Goal: Task Accomplishment & Management: Manage account settings

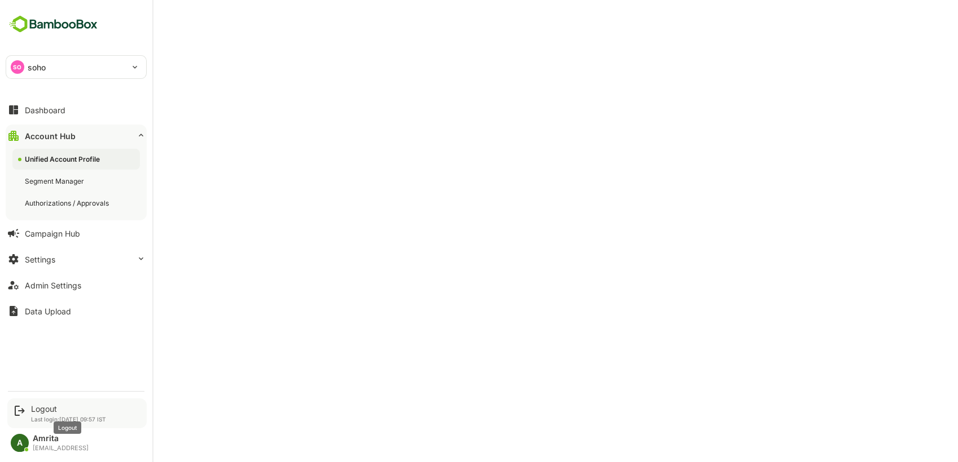
click at [43, 407] on div "Logout" at bounding box center [68, 409] width 75 height 10
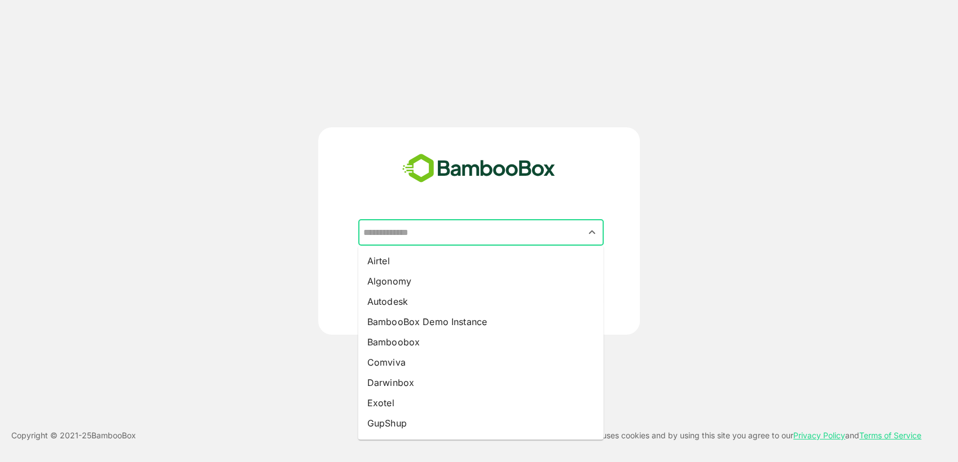
click at [432, 233] on input "text" at bounding box center [480, 232] width 241 height 21
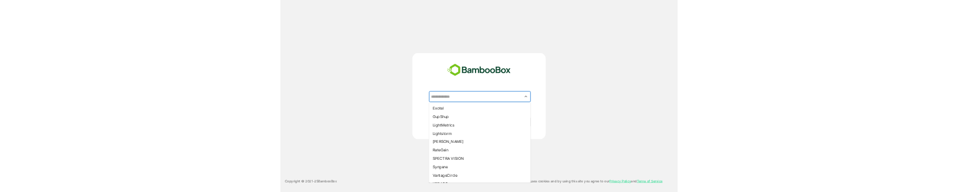
scroll to position [180, 0]
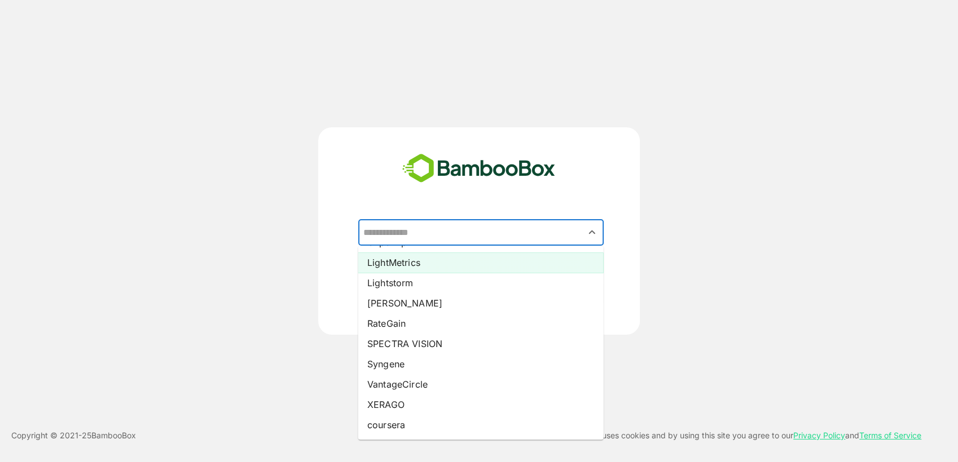
click at [404, 258] on li "LightMetrics" at bounding box center [480, 263] width 245 height 20
type input "**********"
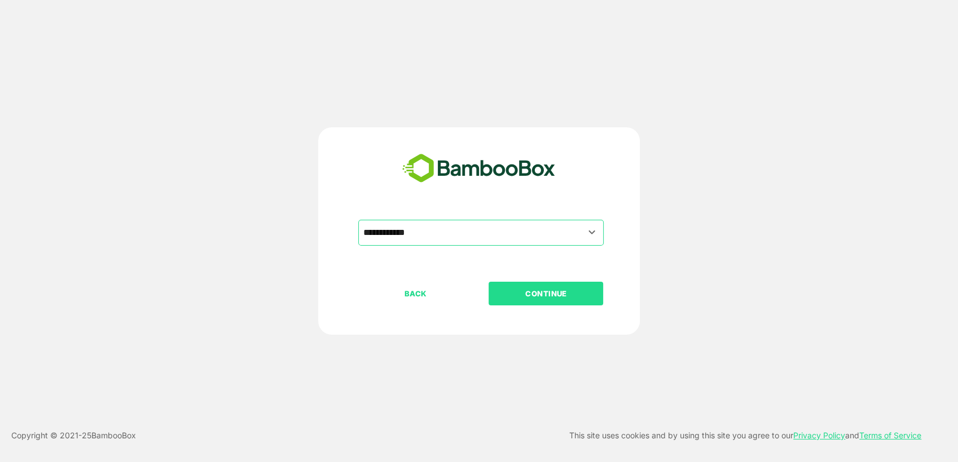
click at [573, 299] on p "CONTINUE" at bounding box center [545, 294] width 113 height 12
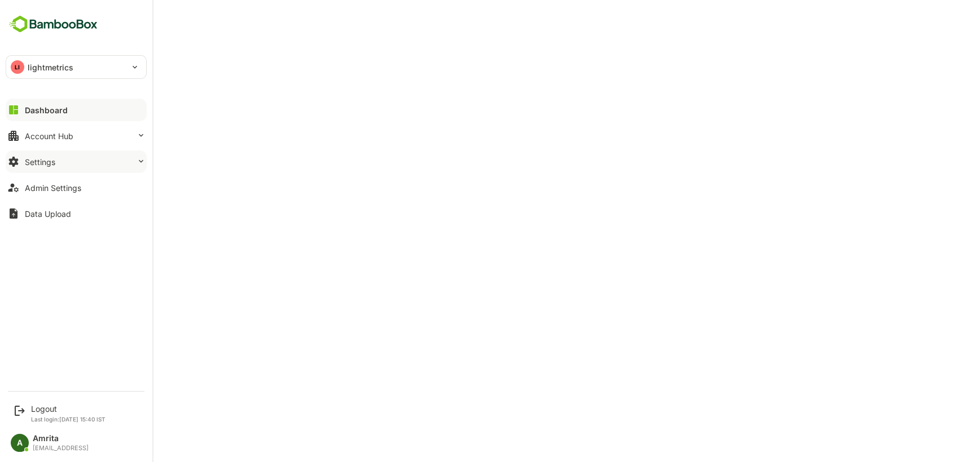
click at [57, 164] on button "Settings" at bounding box center [76, 162] width 141 height 23
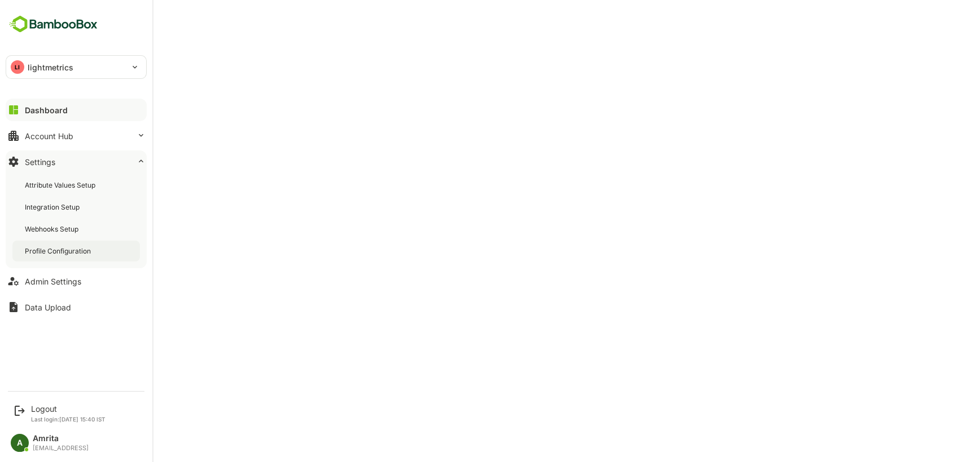
click at [77, 254] on div "Profile Configuration" at bounding box center [59, 251] width 68 height 10
